Goal: Transaction & Acquisition: Purchase product/service

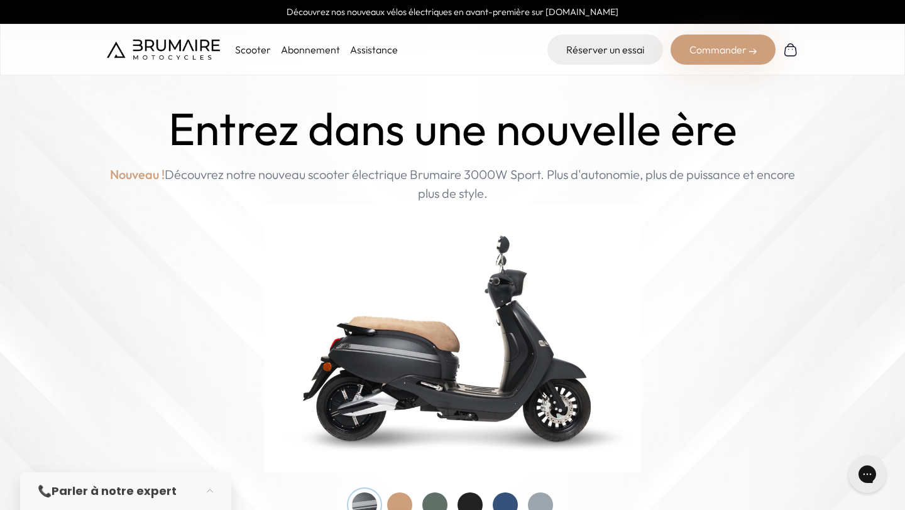
click at [579, 9] on link "Découvrez nos nouveaux vélos électriques en avant-première sur [DOMAIN_NAME]" at bounding box center [452, 12] width 905 height 24
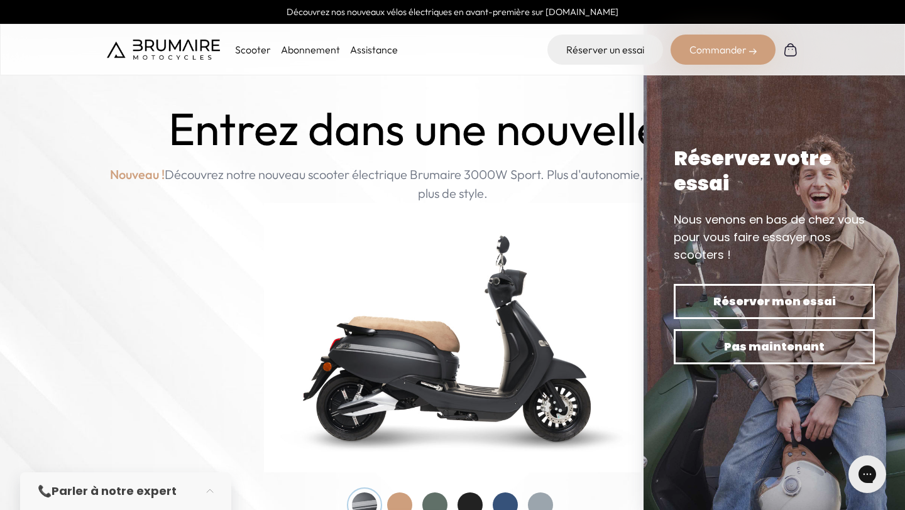
click at [564, 166] on p "Nouveau ! Découvrez notre nouveau scooter électrique Brumaire 3000W Sport. Plus…" at bounding box center [452, 184] width 691 height 38
click at [571, 200] on p "Nouveau ! Découvrez notre nouveau scooter électrique Brumaire 3000W Sport. Plus…" at bounding box center [452, 184] width 691 height 38
click at [765, 94] on img at bounding box center [773, 255] width 261 height 510
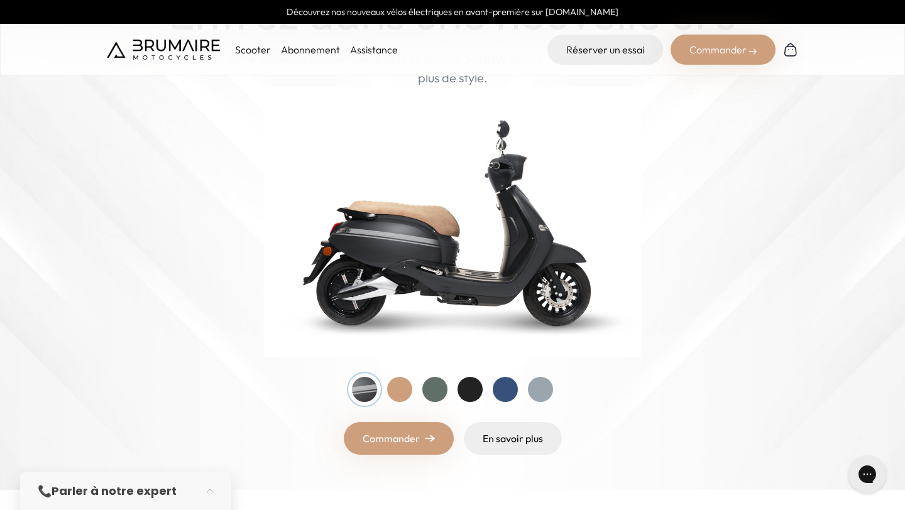
scroll to position [336, 0]
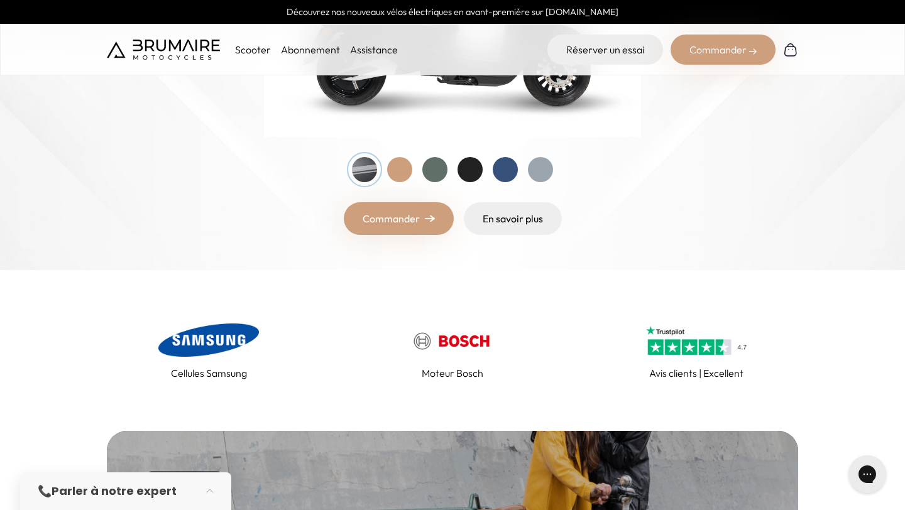
click at [508, 169] on div at bounding box center [505, 169] width 25 height 25
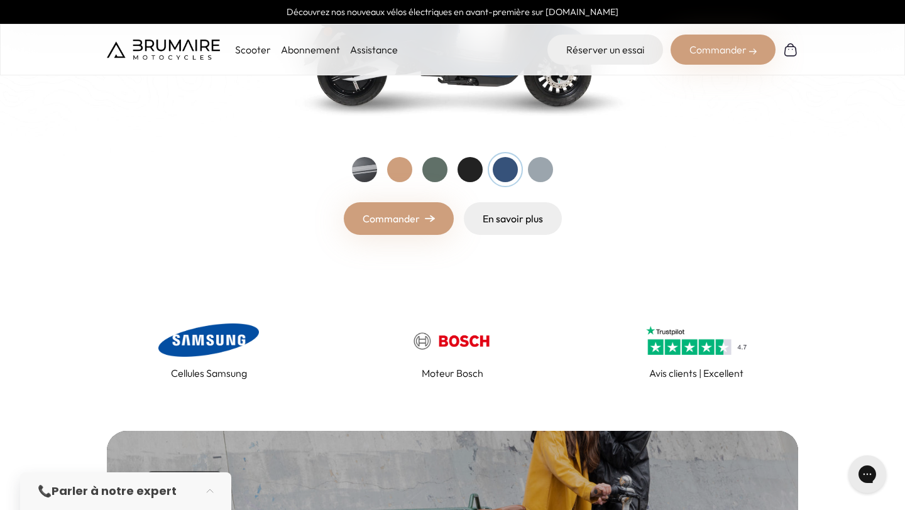
scroll to position [155, 0]
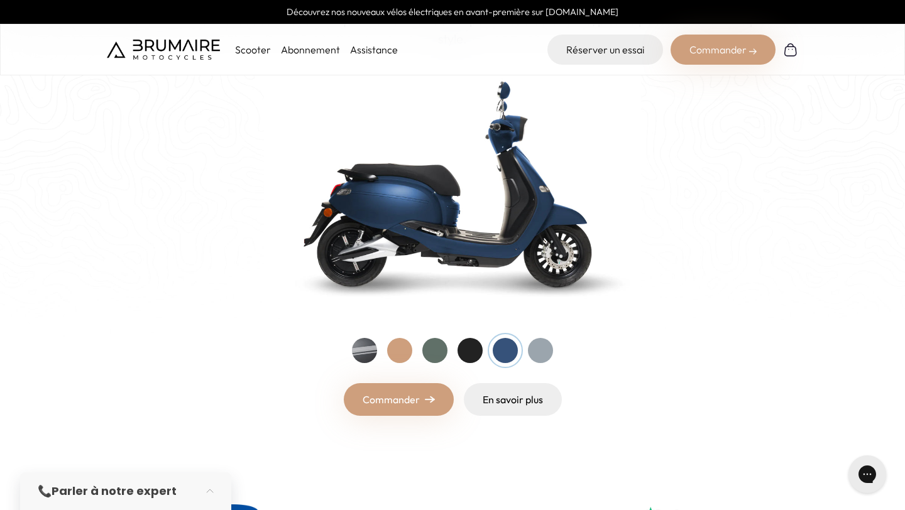
click at [444, 398] on link "Commander" at bounding box center [399, 399] width 110 height 33
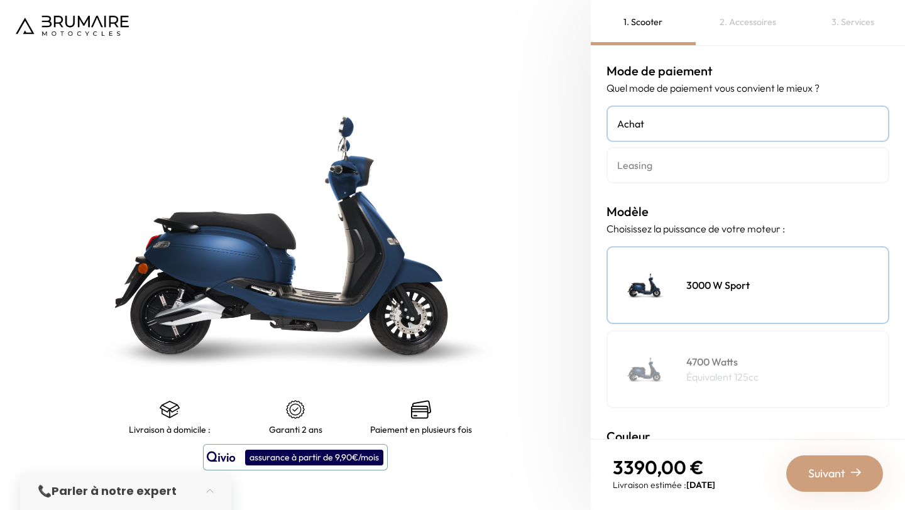
click at [733, 363] on h4 "4700 Watts" at bounding box center [722, 361] width 72 height 15
